Goal: Go to known website: Access a specific website the user already knows

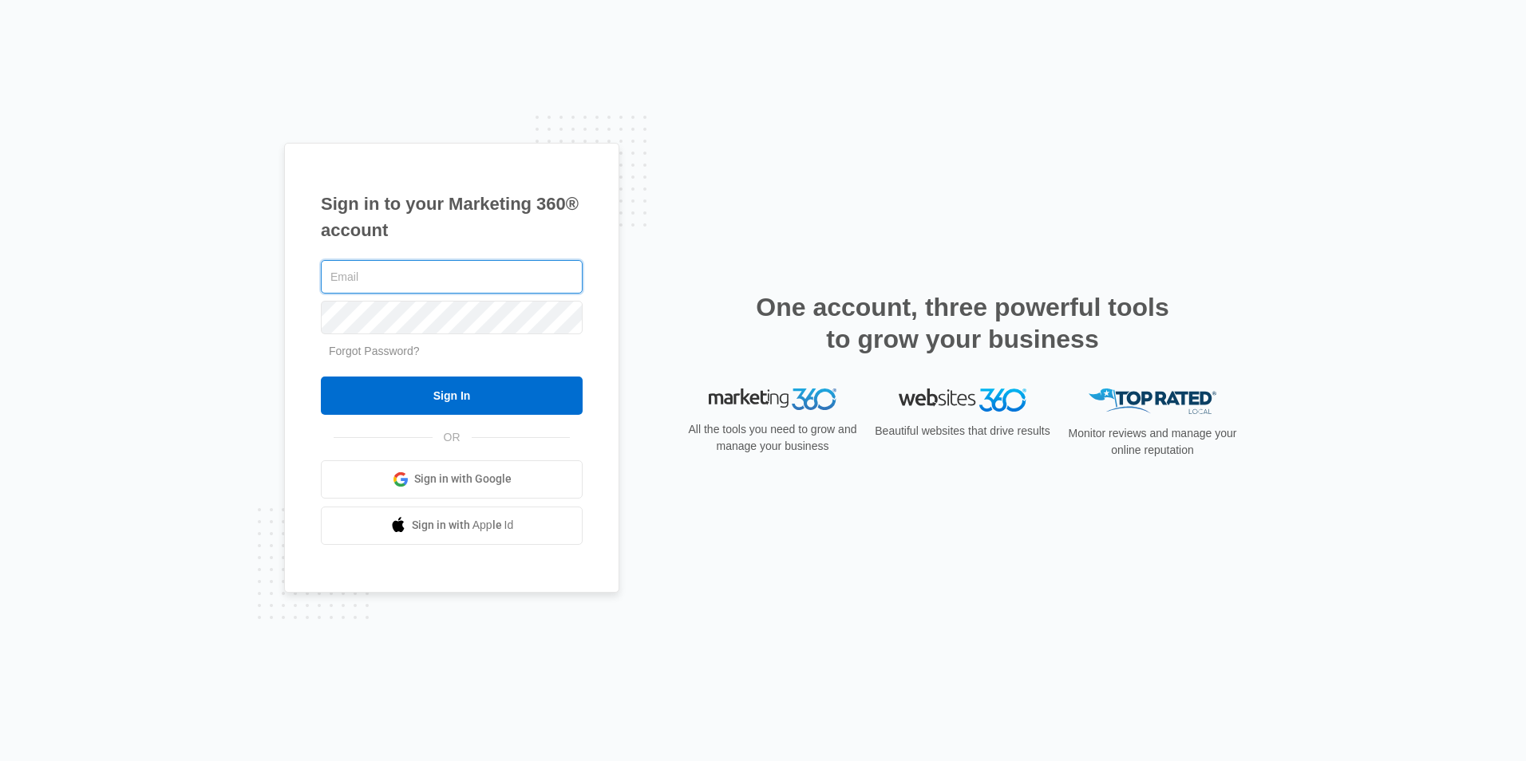
paste input "[PERSON_NAME][EMAIL_ADDRESS][DOMAIN_NAME]"
type input "[PERSON_NAME][EMAIL_ADDRESS][DOMAIN_NAME]"
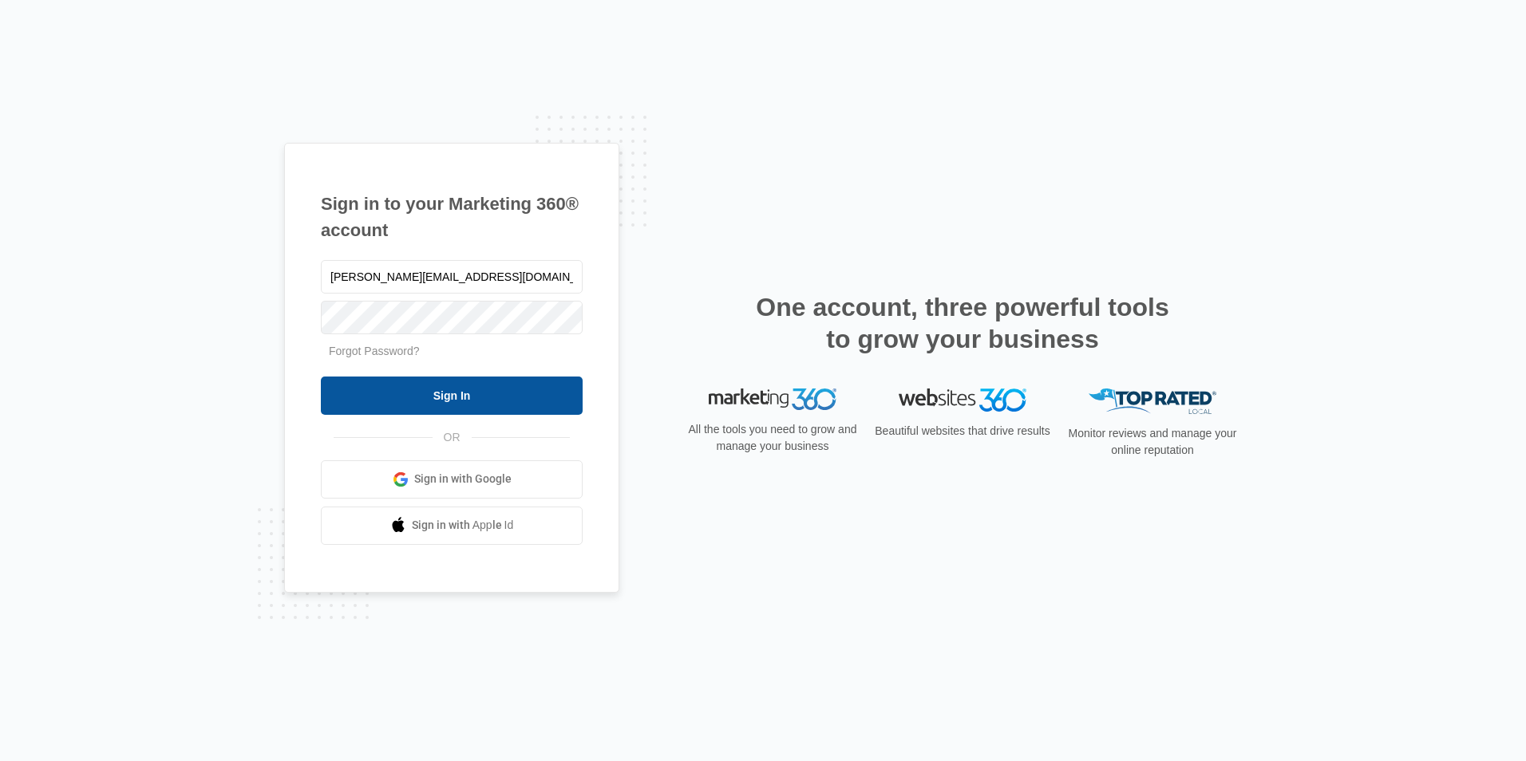
click at [503, 385] on input "Sign In" at bounding box center [452, 396] width 262 height 38
